Goal: Check status: Check status

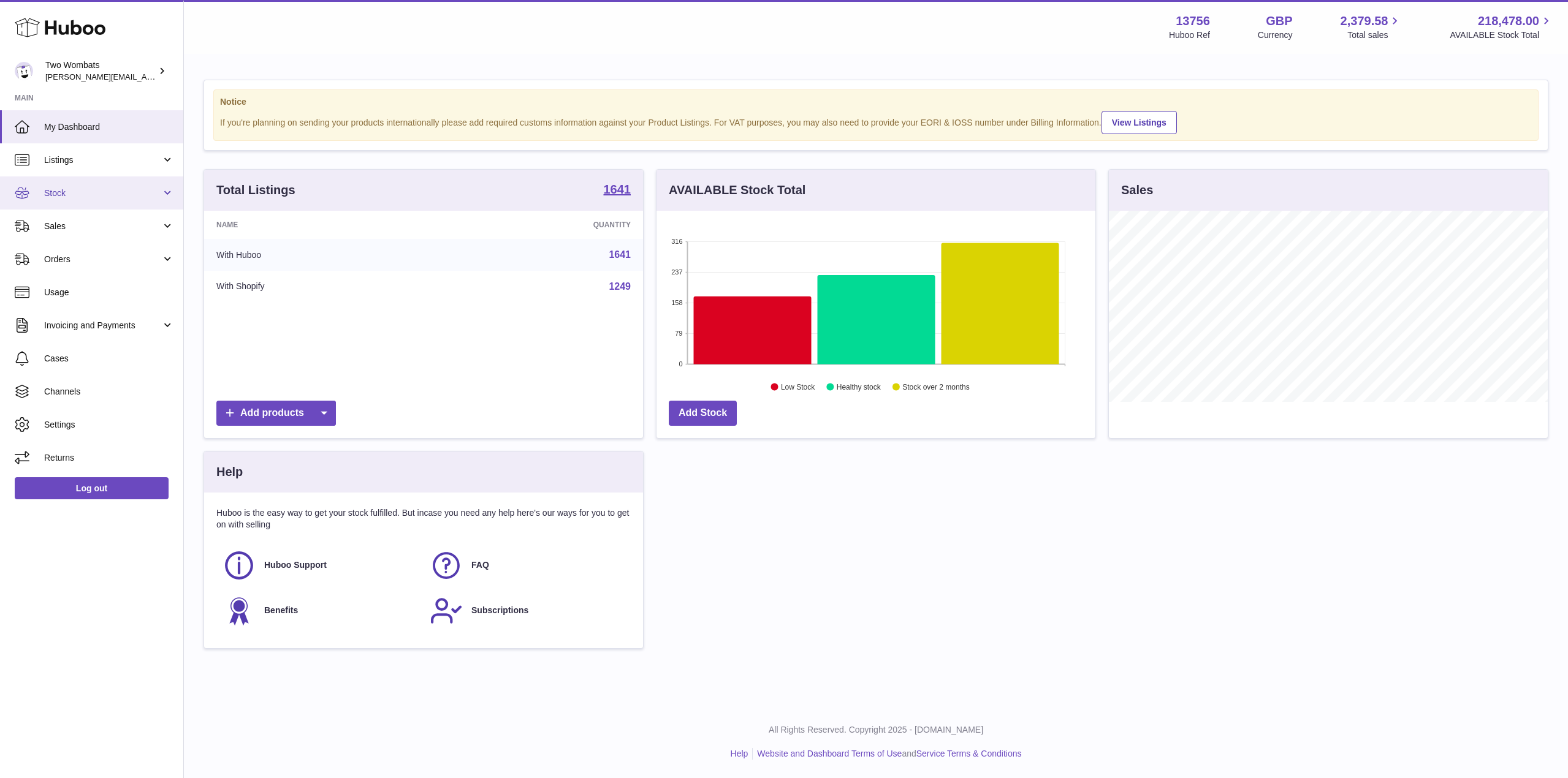
scroll to position [191, 438]
click at [162, 191] on link "Stock" at bounding box center [91, 193] width 183 height 33
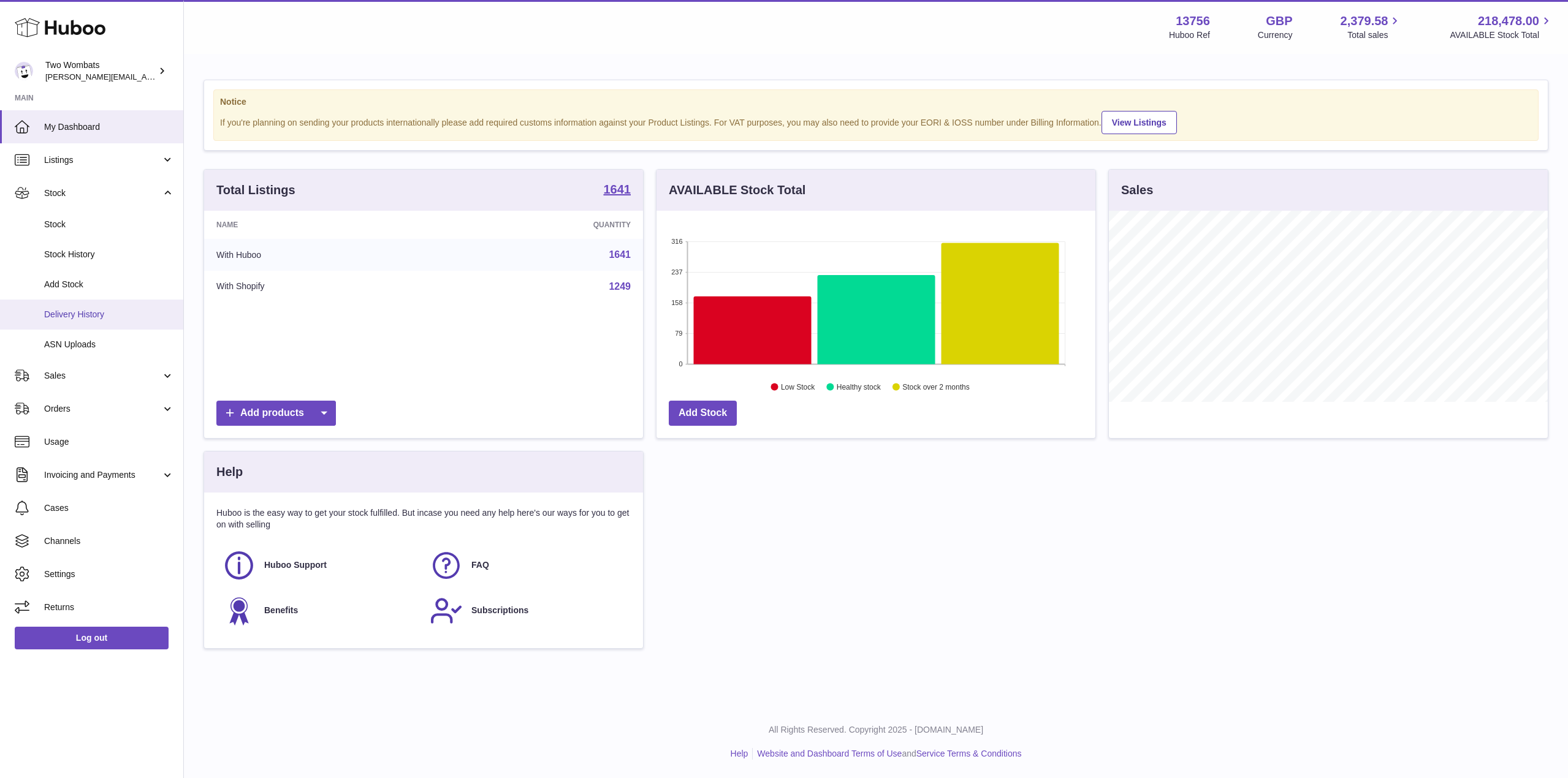
click at [99, 320] on span "Delivery History" at bounding box center [109, 315] width 130 height 12
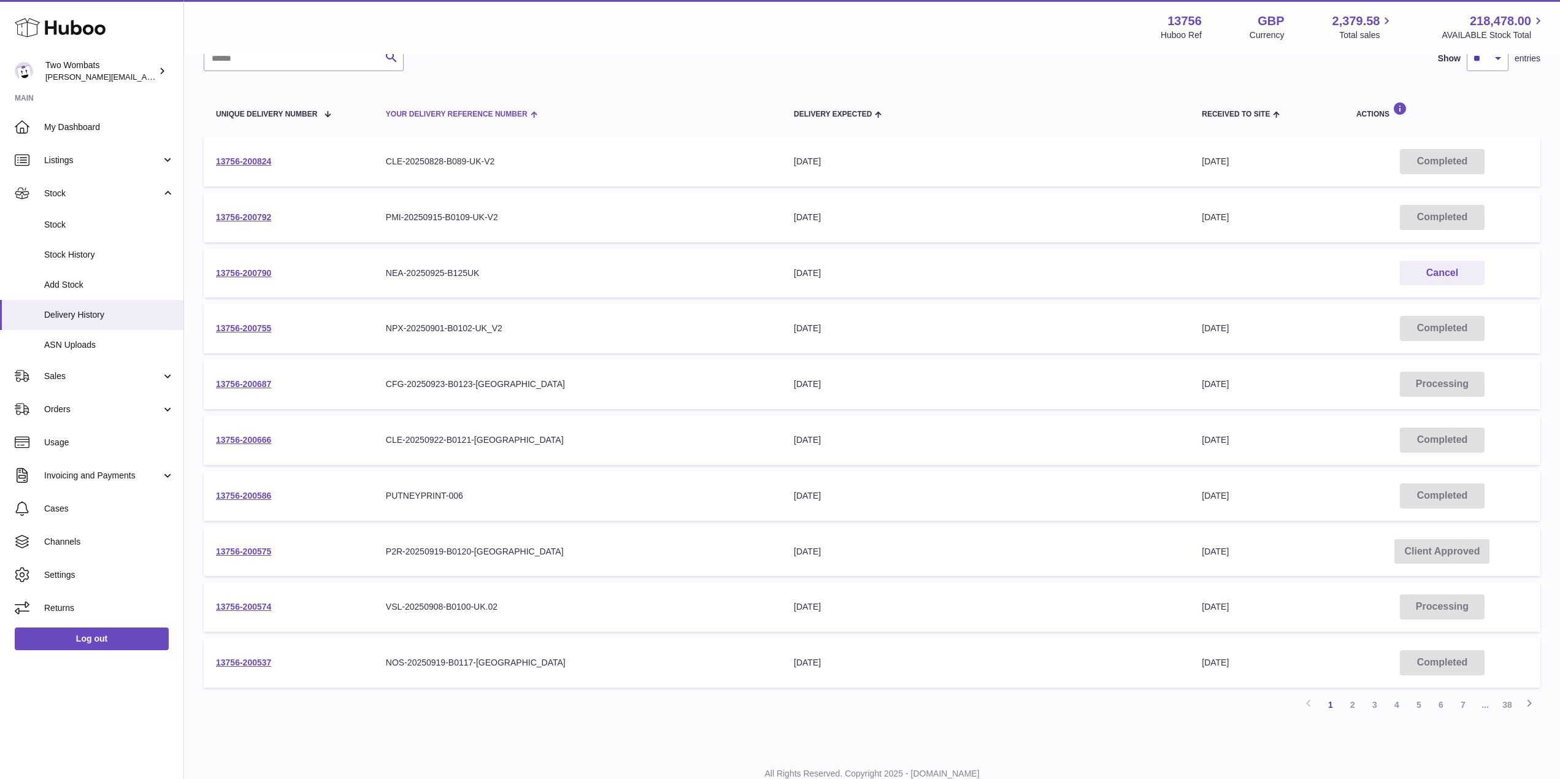
scroll to position [105, 0]
click at [248, 553] on link "13756-200575" at bounding box center [243, 553] width 55 height 10
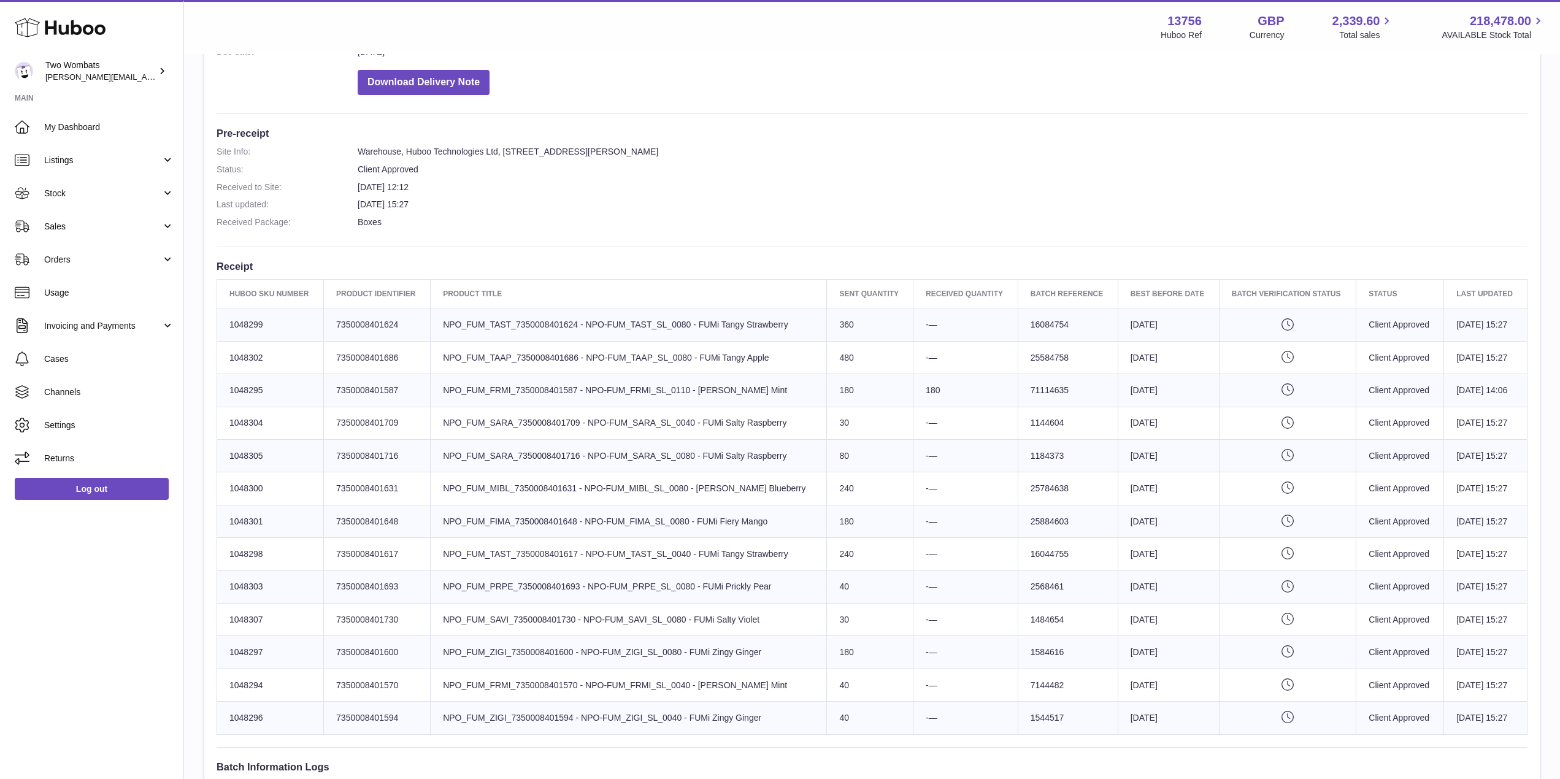
scroll to position [260, 0]
